Goal: Task Accomplishment & Management: Use online tool/utility

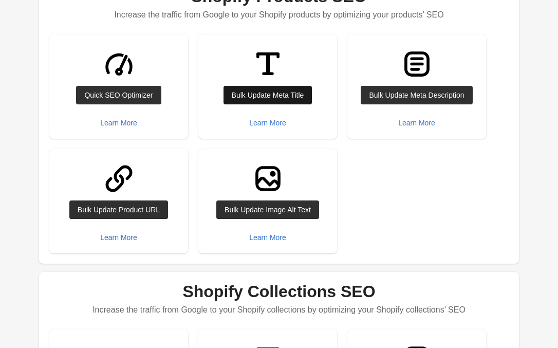
scroll to position [147, 0]
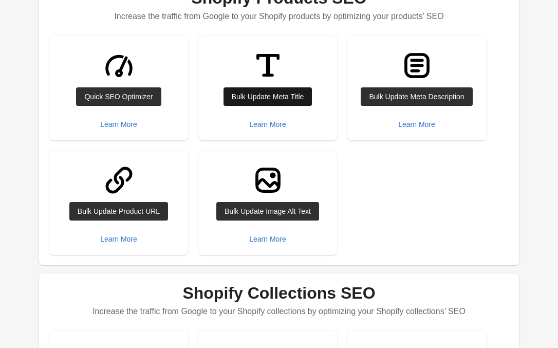
click at [254, 99] on div "Bulk Update Meta Title" at bounding box center [268, 97] width 72 height 8
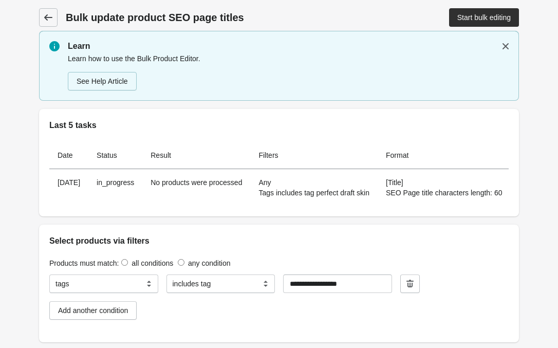
click at [52, 15] on icon at bounding box center [48, 17] width 10 height 10
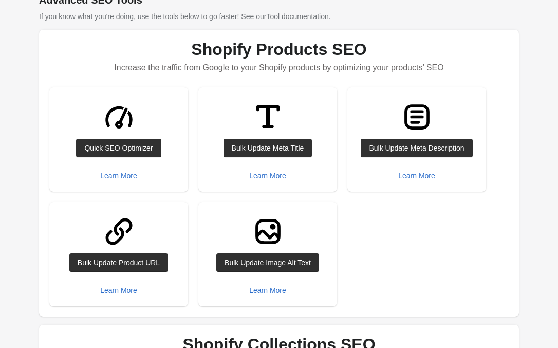
scroll to position [96, 0]
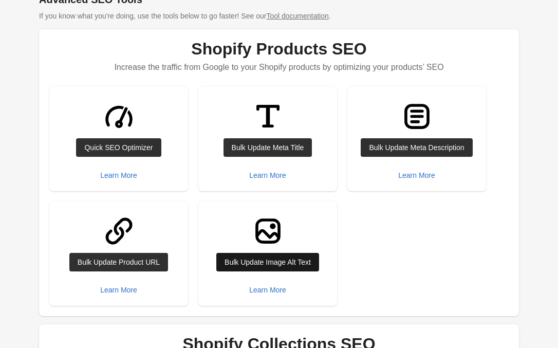
click at [277, 262] on div "Bulk Update Image Alt Text" at bounding box center [268, 262] width 86 height 8
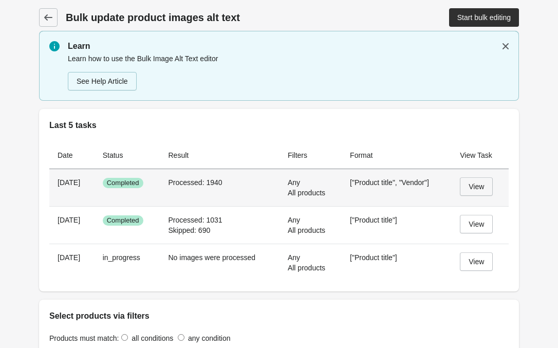
click at [481, 190] on div "View" at bounding box center [476, 186] width 15 height 8
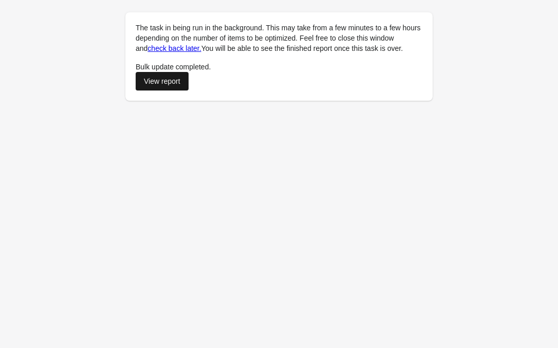
click at [176, 85] on div "View report" at bounding box center [162, 81] width 36 height 8
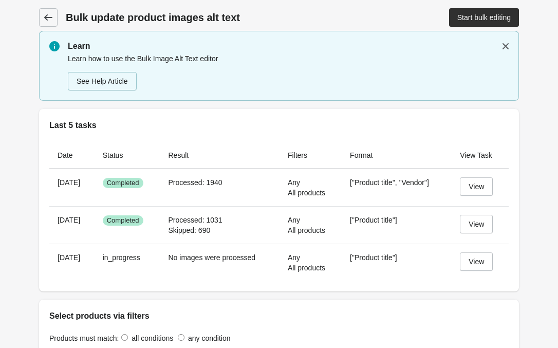
click at [43, 20] on link at bounding box center [48, 17] width 19 height 19
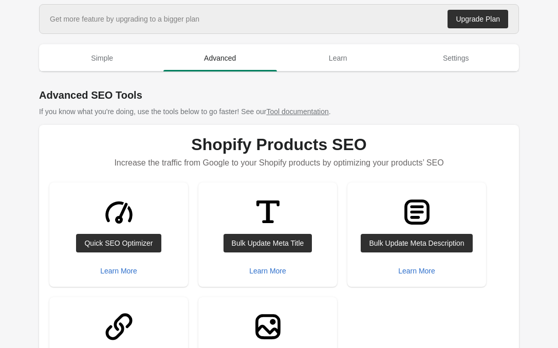
scroll to position [100, 0]
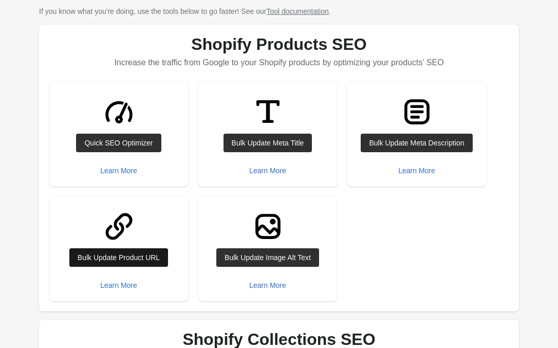
click at [110, 264] on link "Bulk Update Product URL" at bounding box center [118, 257] width 99 height 19
